Goal: Find specific page/section: Find specific page/section

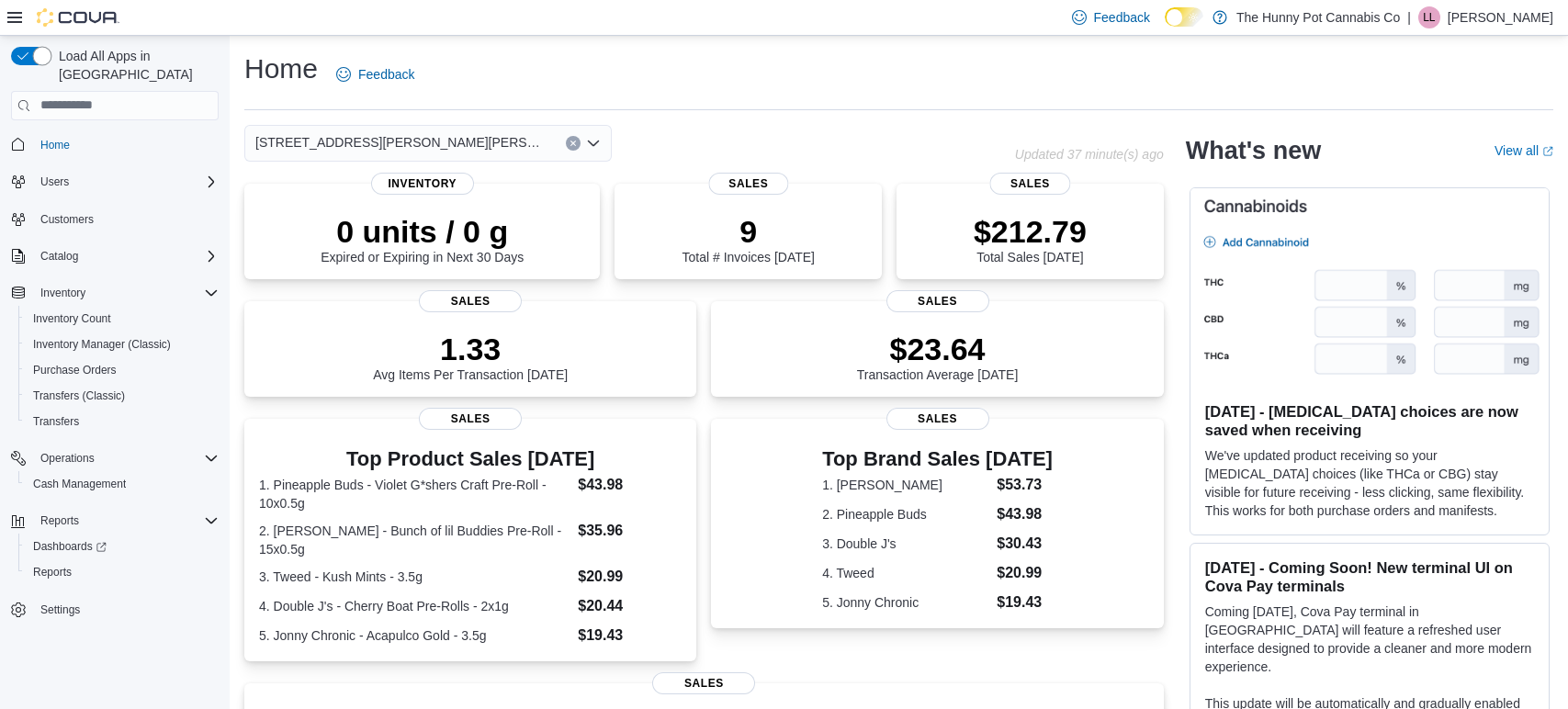
scroll to position [8, 0]
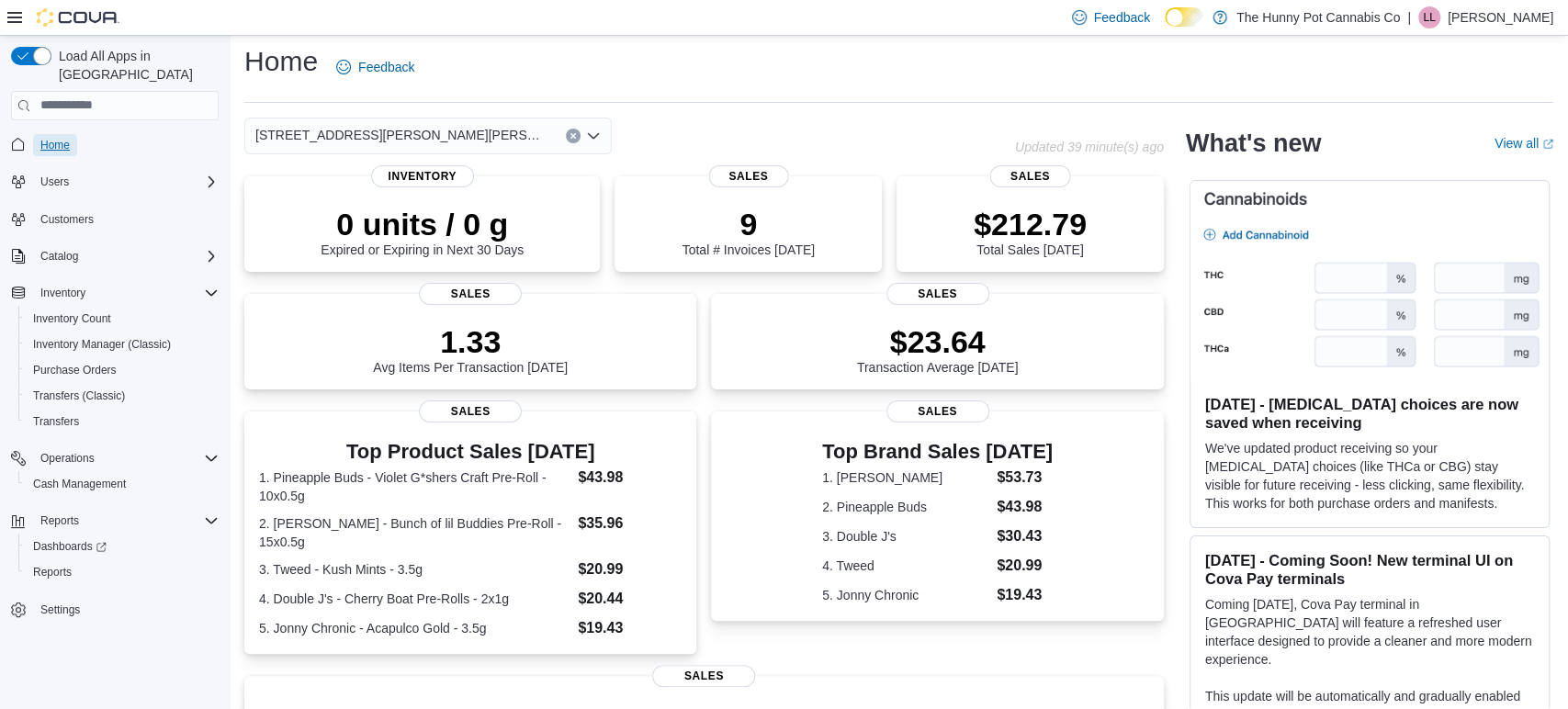
click at [67, 137] on span "Home" at bounding box center [55, 144] width 29 height 15
click at [84, 477] on span "Cash Management" at bounding box center [79, 484] width 93 height 15
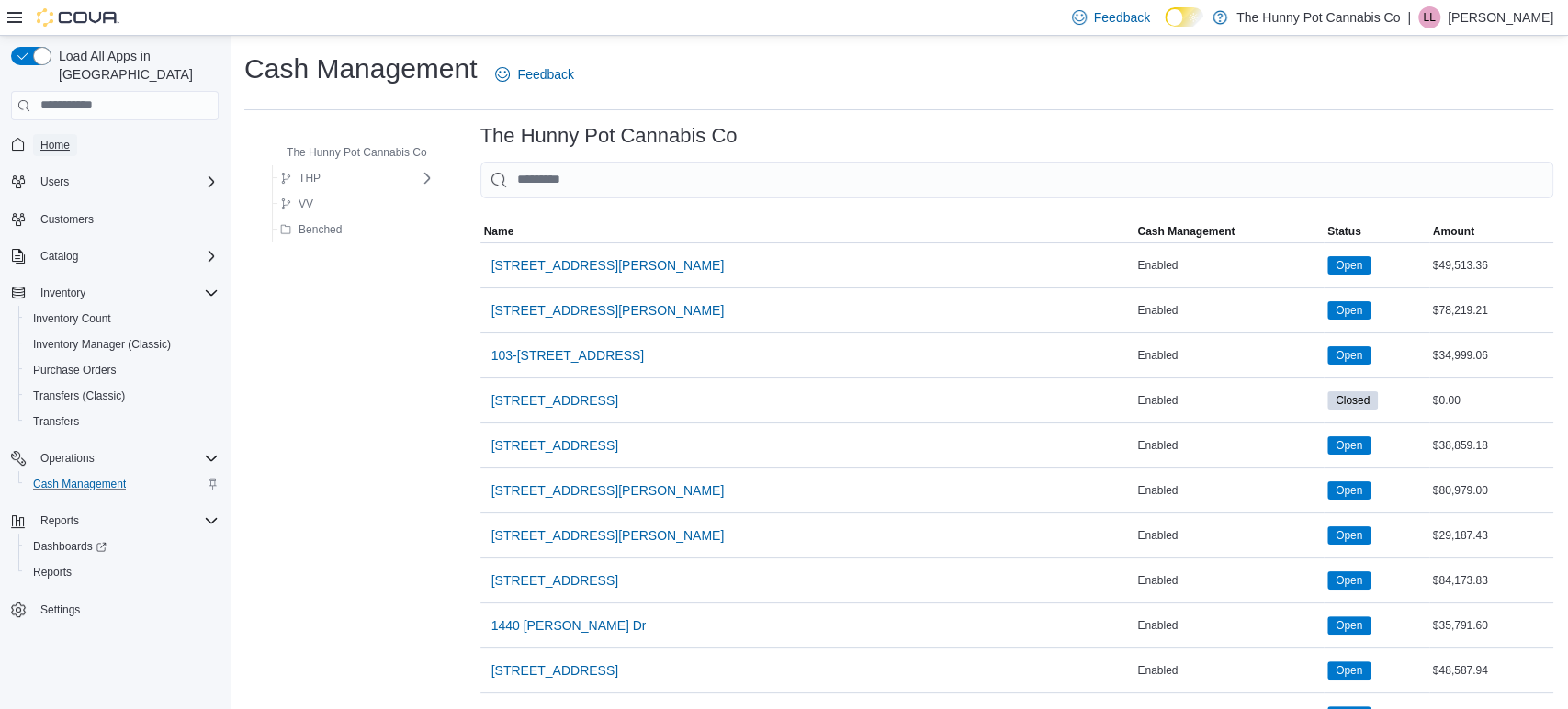
click at [45, 134] on span "Home" at bounding box center [55, 145] width 29 height 22
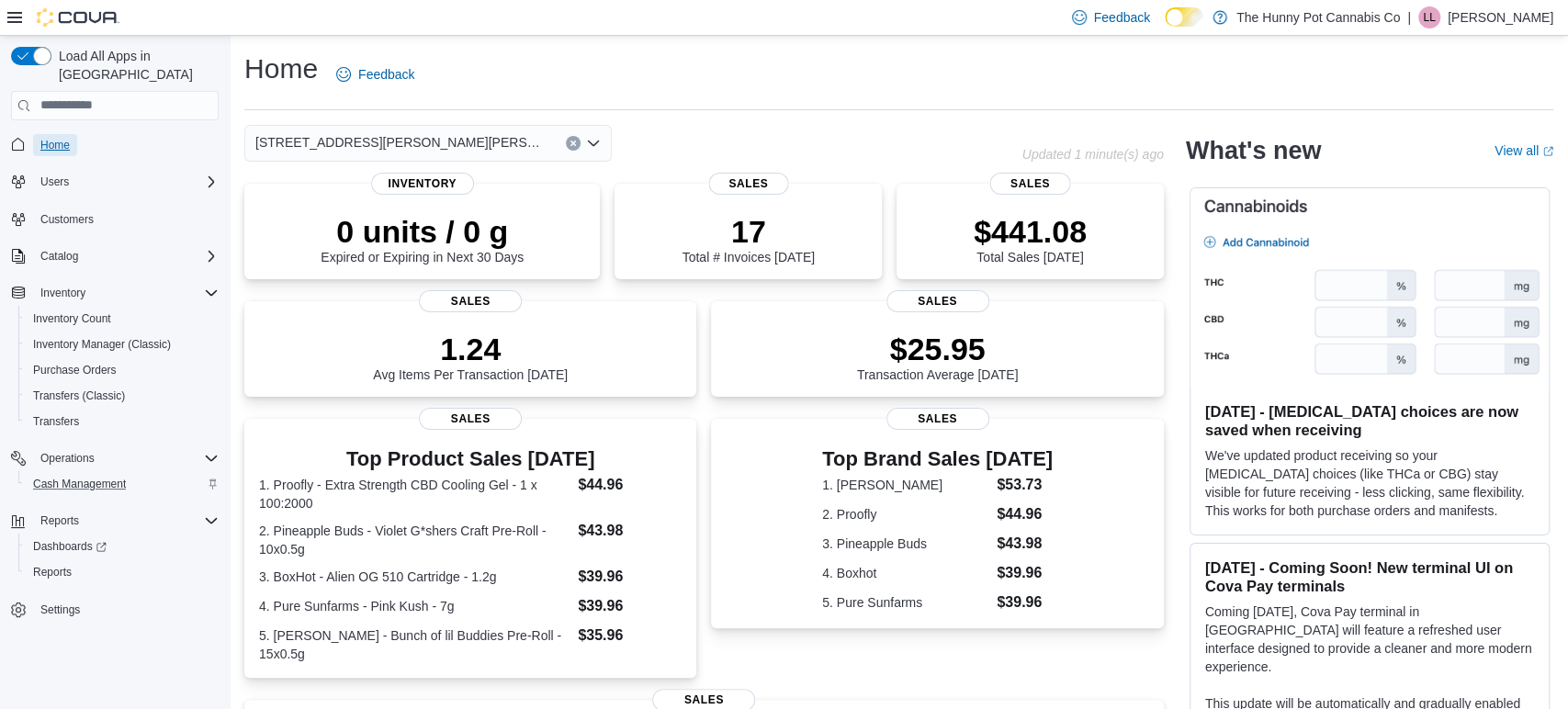
click at [58, 137] on span "Home" at bounding box center [55, 144] width 29 height 15
click at [61, 137] on span "Home" at bounding box center [55, 144] width 29 height 15
click at [44, 137] on span "Home" at bounding box center [55, 144] width 29 height 15
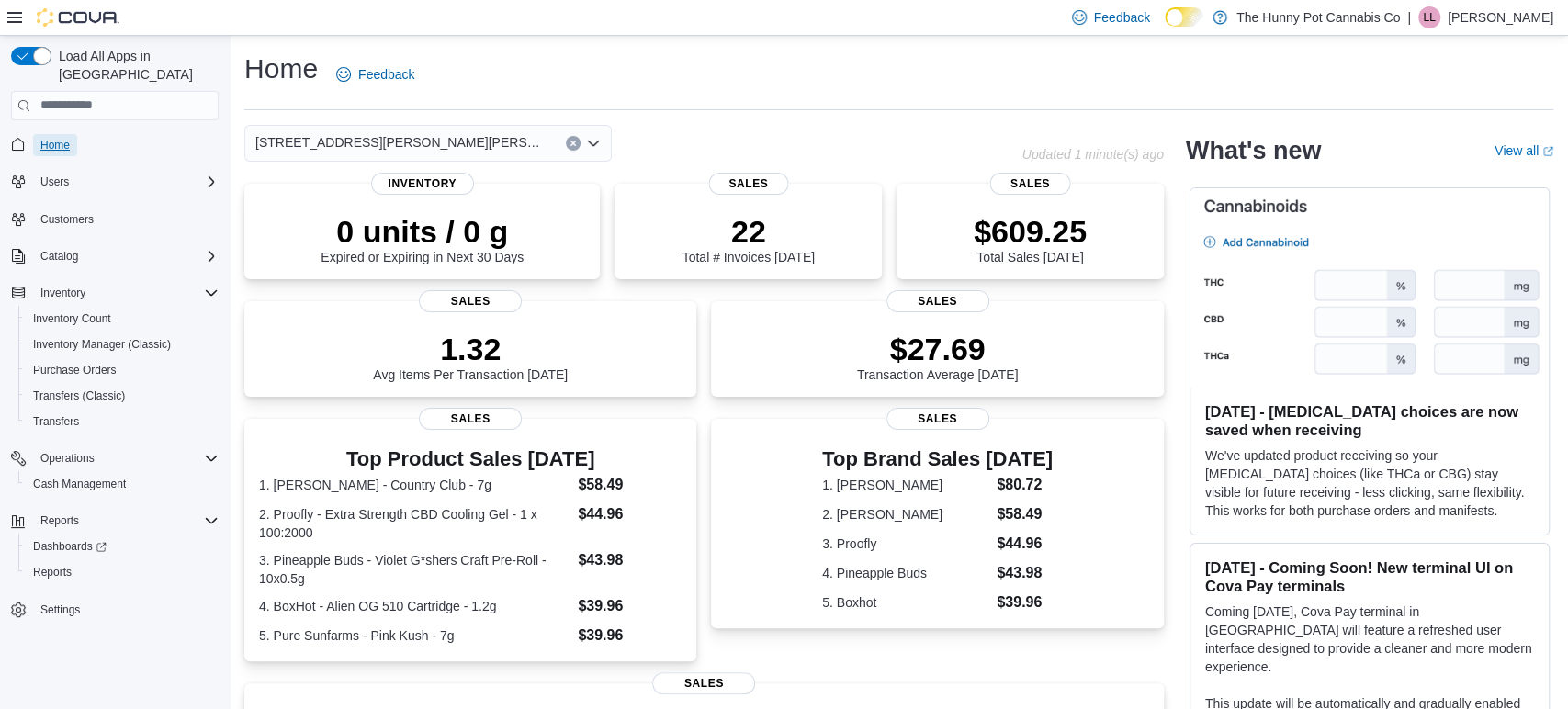
click at [52, 134] on span "Home" at bounding box center [55, 145] width 29 height 22
click at [59, 134] on span "Home" at bounding box center [55, 145] width 29 height 22
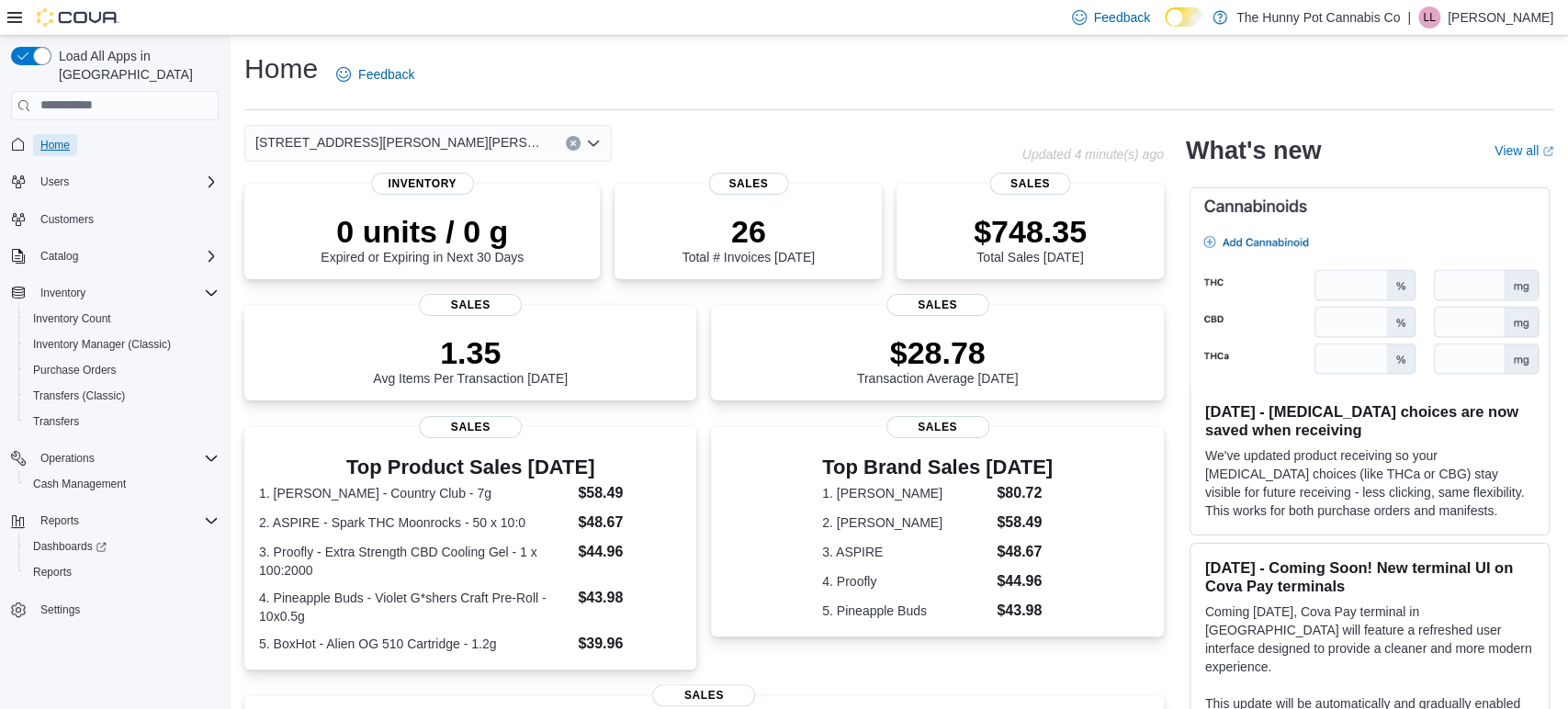
click at [34, 134] on link "Home" at bounding box center [55, 145] width 44 height 22
click at [39, 135] on link "Home" at bounding box center [55, 145] width 44 height 22
click at [74, 477] on span "Cash Management" at bounding box center [79, 484] width 93 height 15
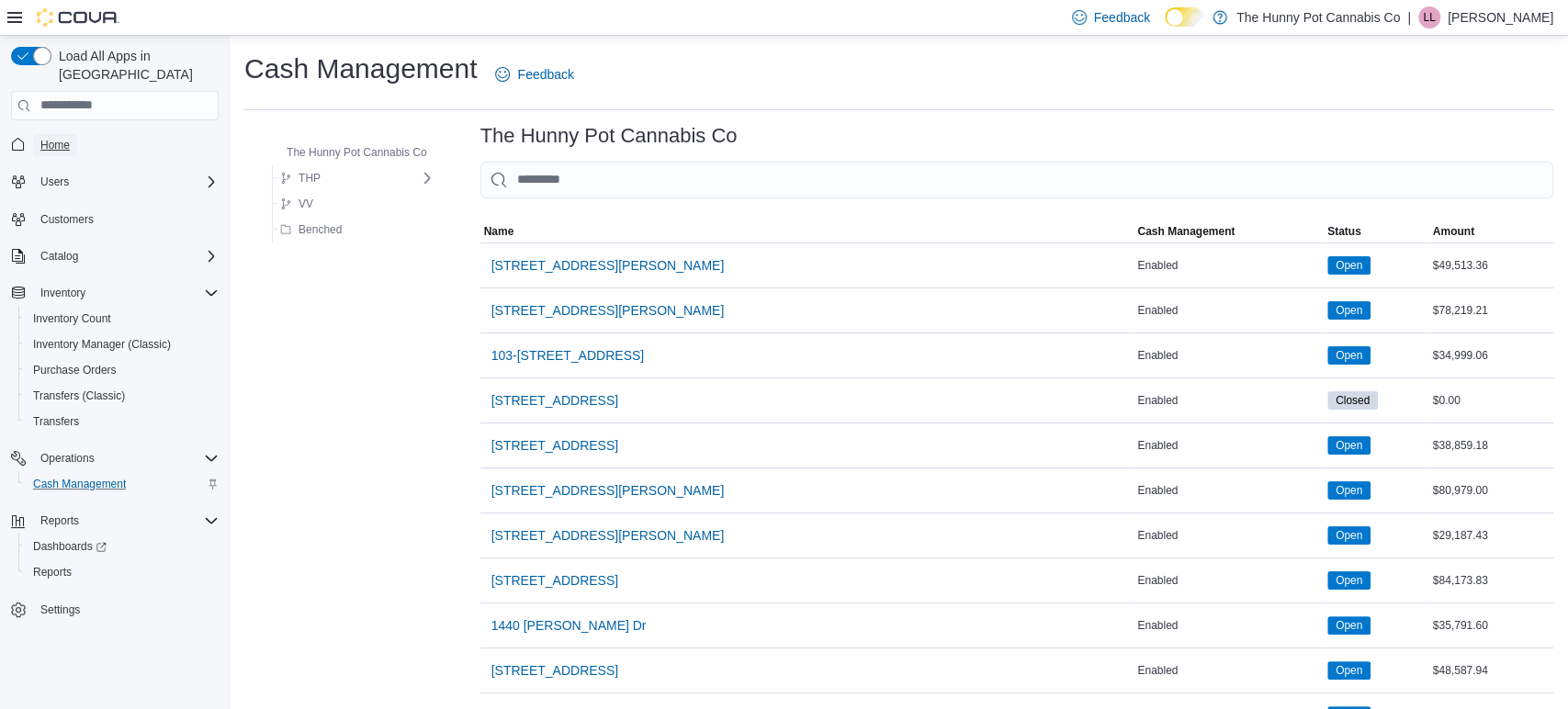
click at [35, 134] on link "Home" at bounding box center [55, 145] width 44 height 22
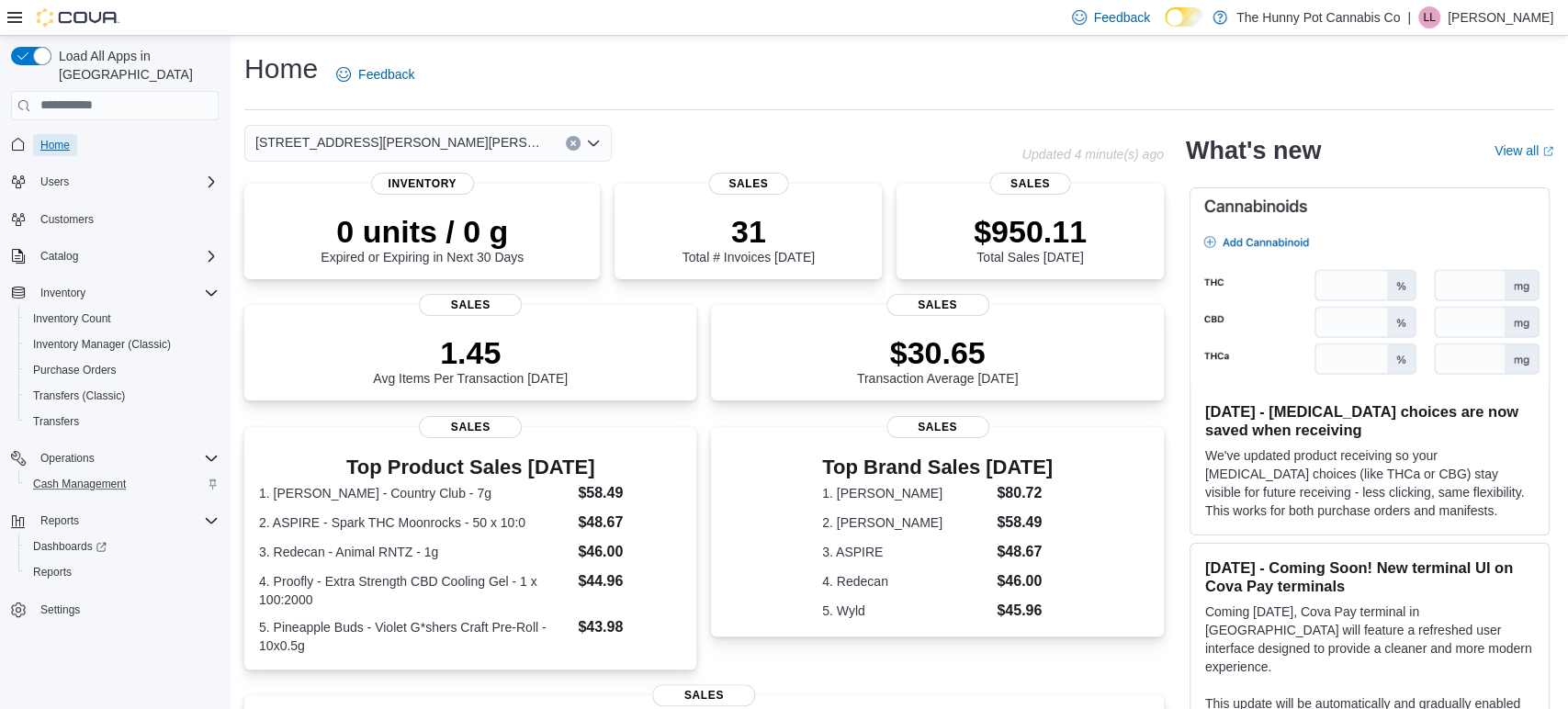
click at [55, 137] on span "Home" at bounding box center [55, 144] width 29 height 15
click at [41, 134] on span "Home" at bounding box center [55, 145] width 29 height 22
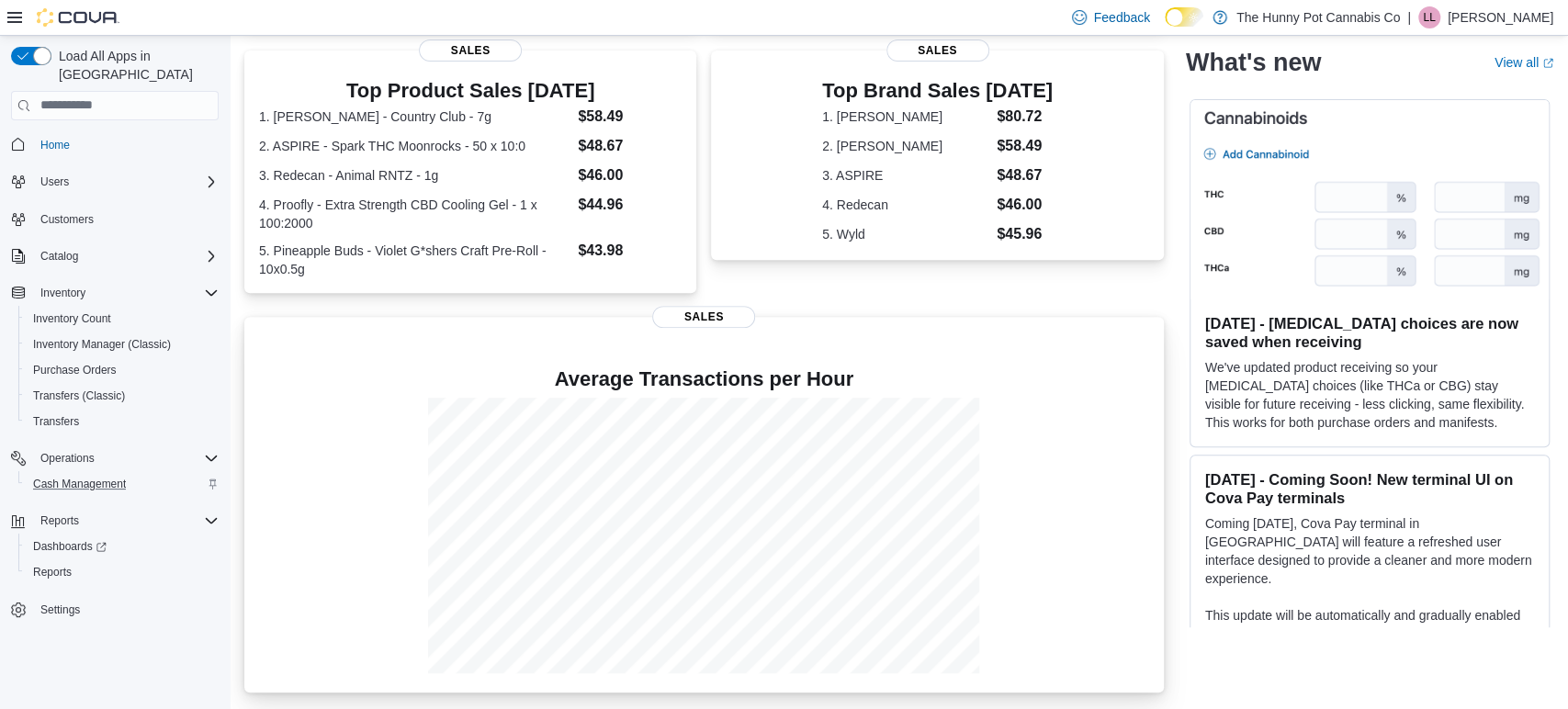
click at [310, 493] on div at bounding box center [704, 535] width 890 height 276
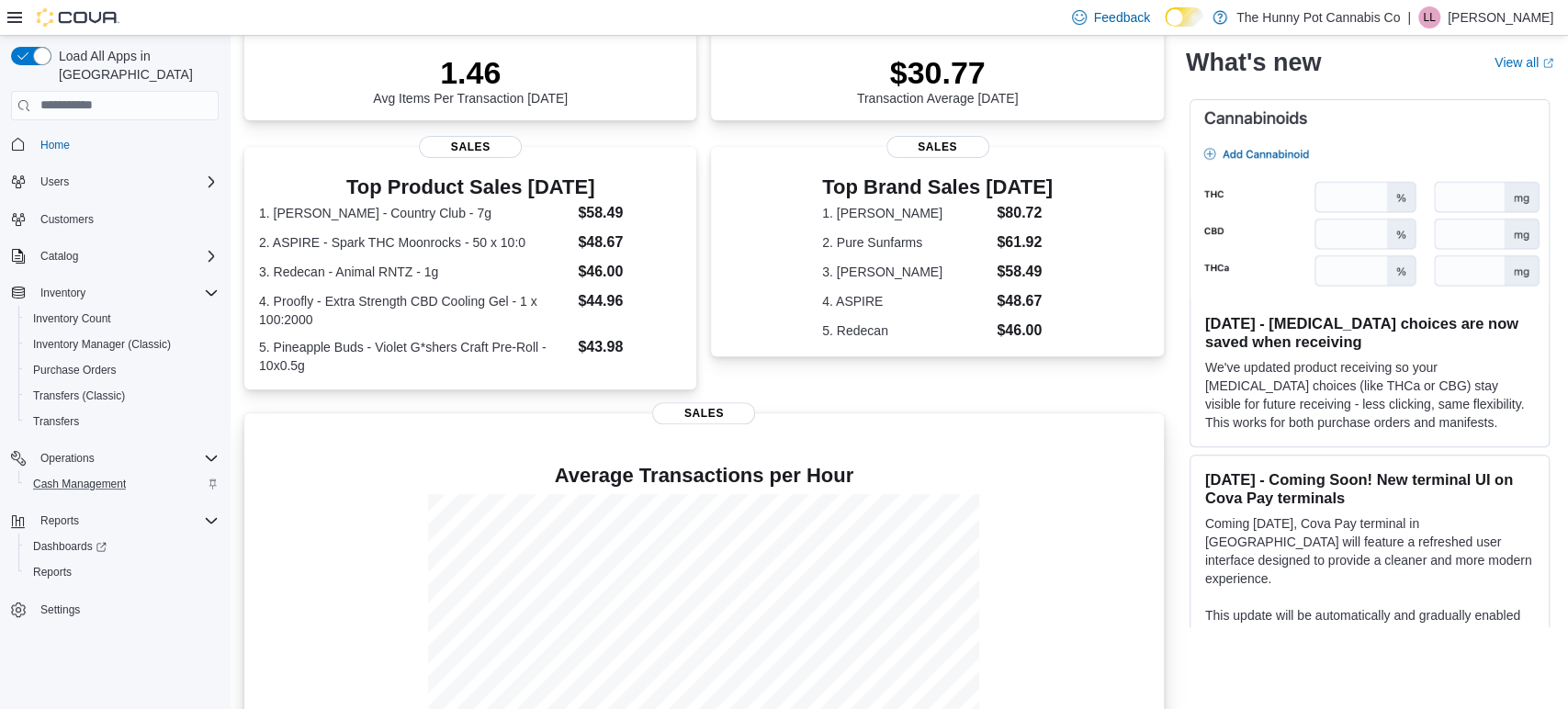
scroll to position [0, 0]
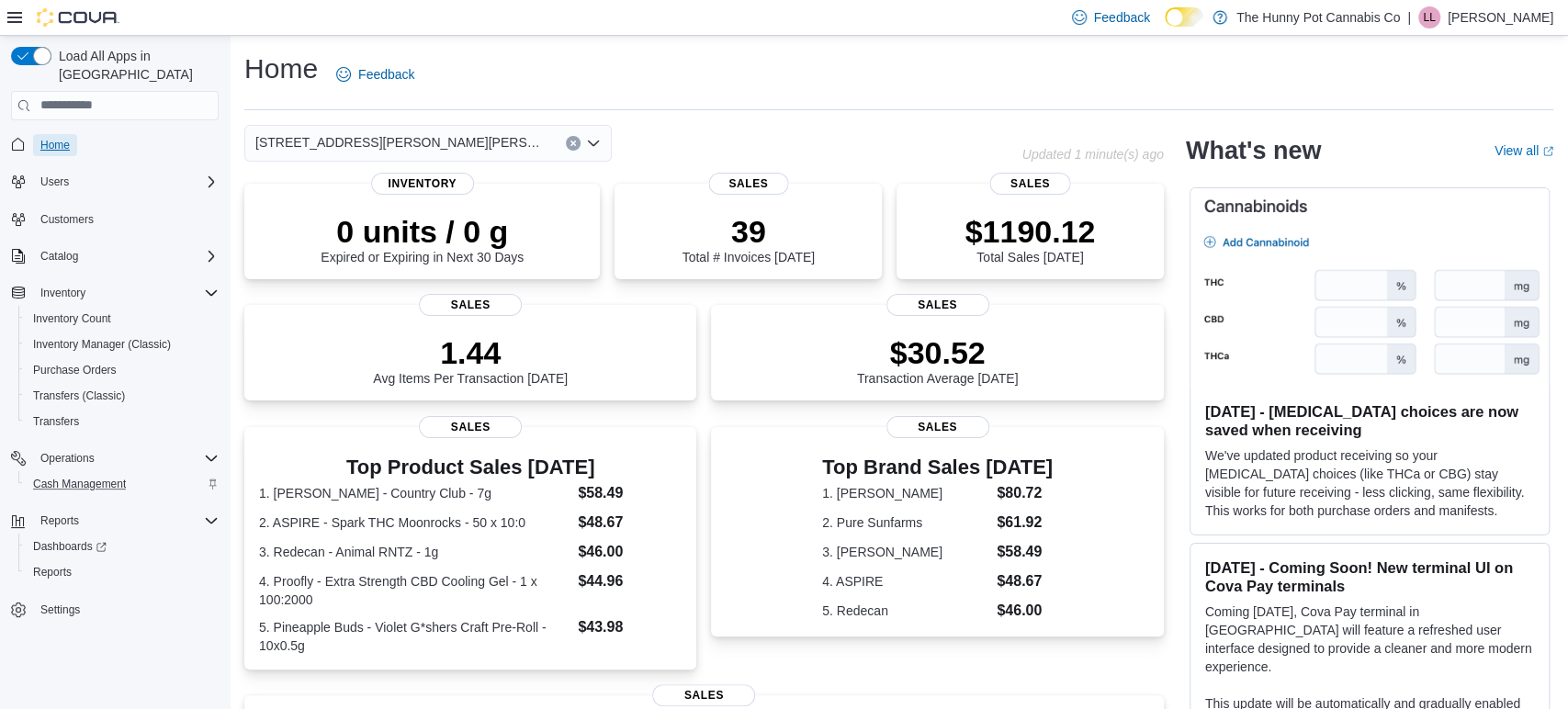
click at [55, 137] on span "Home" at bounding box center [55, 144] width 29 height 15
click at [44, 137] on span "Home" at bounding box center [55, 144] width 29 height 15
click at [67, 137] on span "Home" at bounding box center [55, 144] width 29 height 15
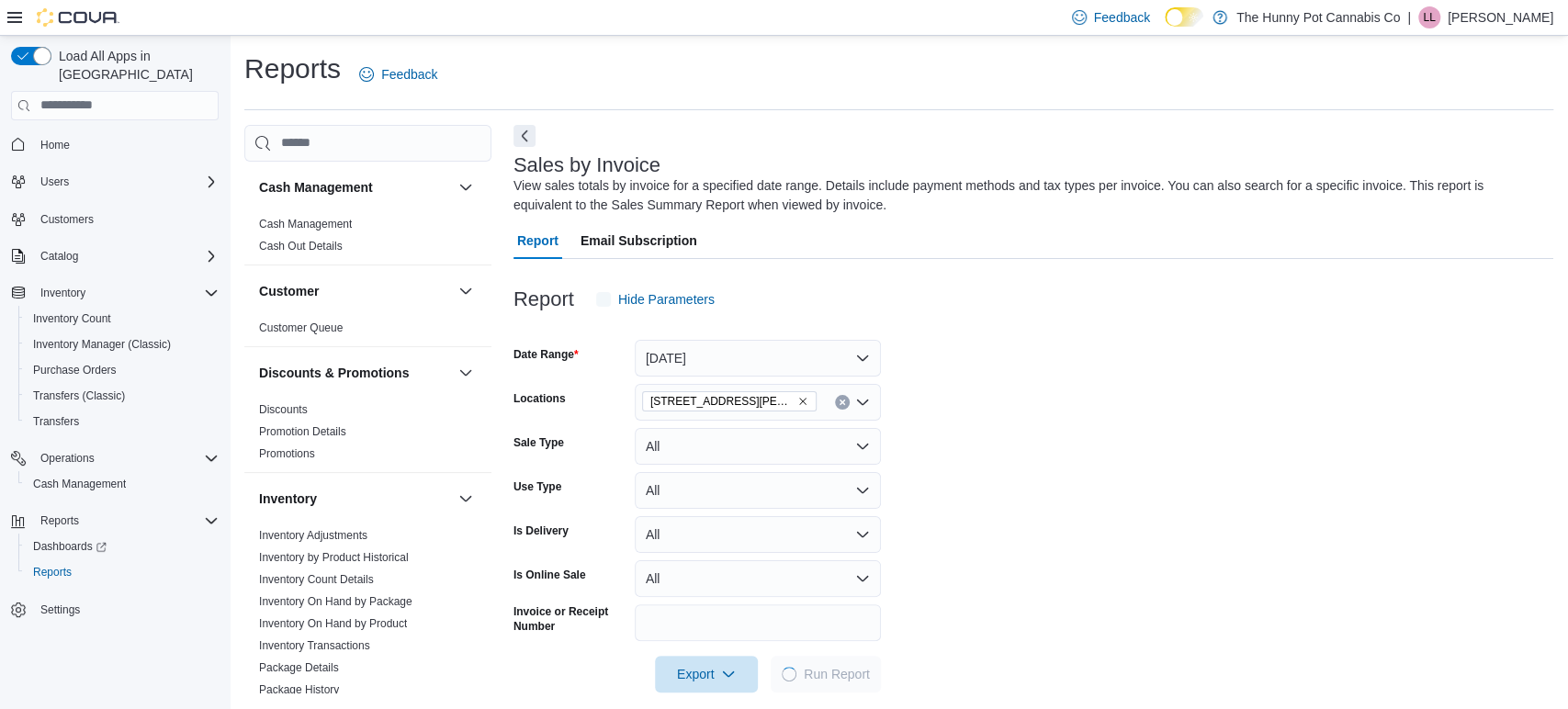
scroll to position [19, 0]
